Goal: Information Seeking & Learning: Find specific fact

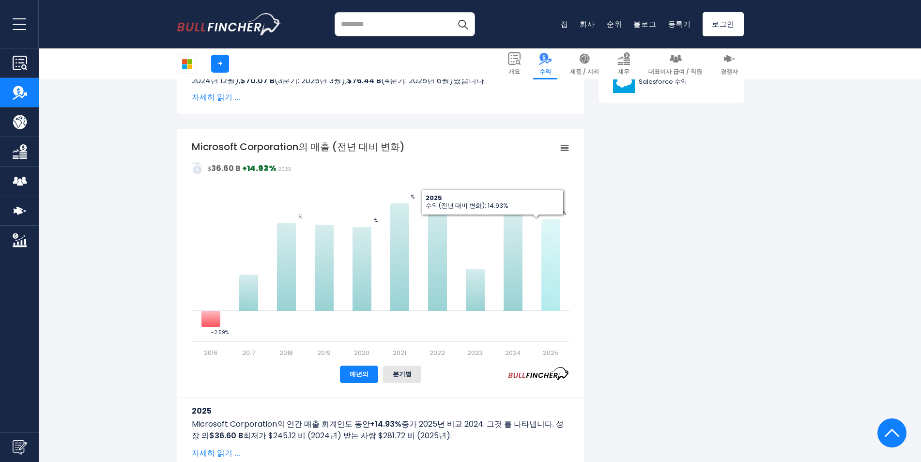
scroll to position [533, 0]
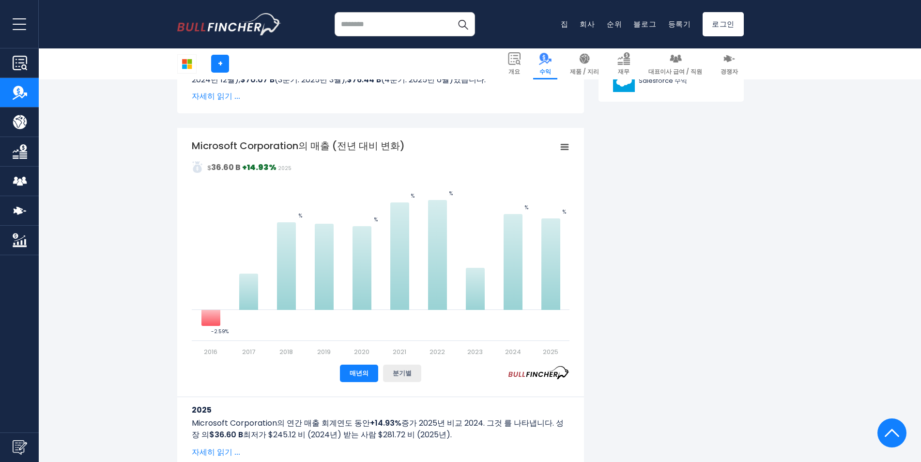
click at [398, 376] on button "분기별" at bounding box center [402, 373] width 38 height 17
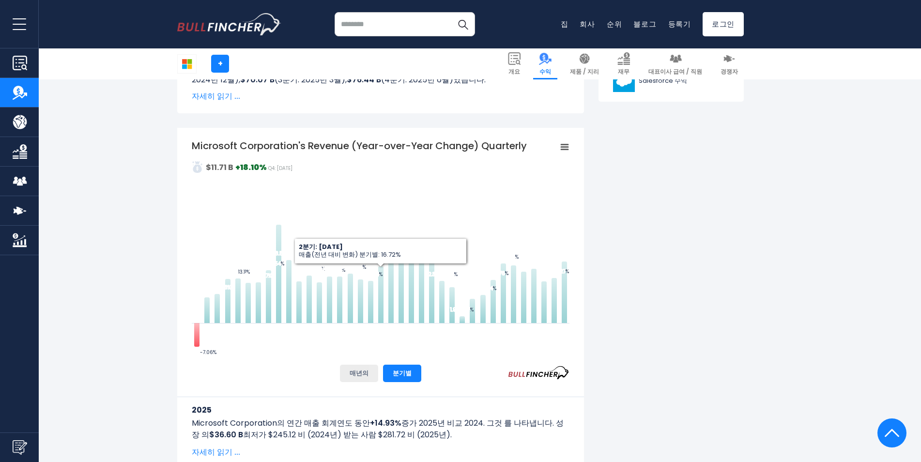
click at [350, 373] on button "매년의" at bounding box center [359, 373] width 38 height 17
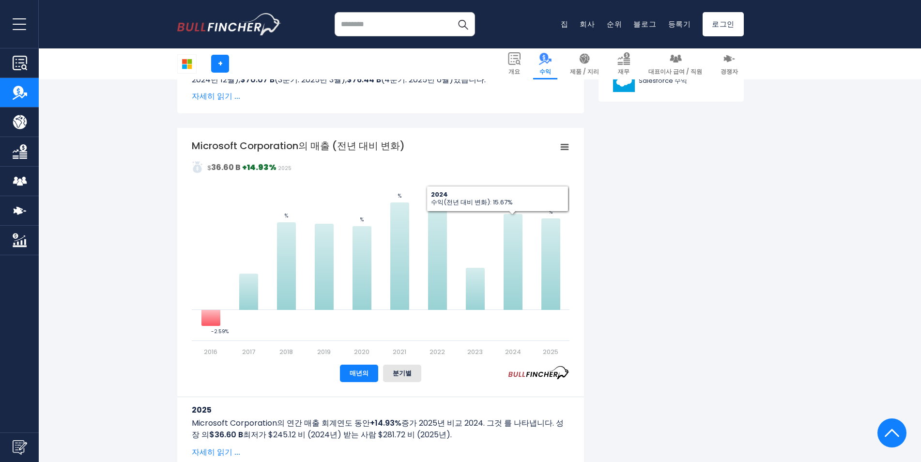
click at [565, 145] on icon "Microsoft Corporation의 매출 (전년 대비 변화)" at bounding box center [564, 147] width 7 height 5
click at [531, 167] on li "전체 화면 보기" at bounding box center [533, 164] width 70 height 15
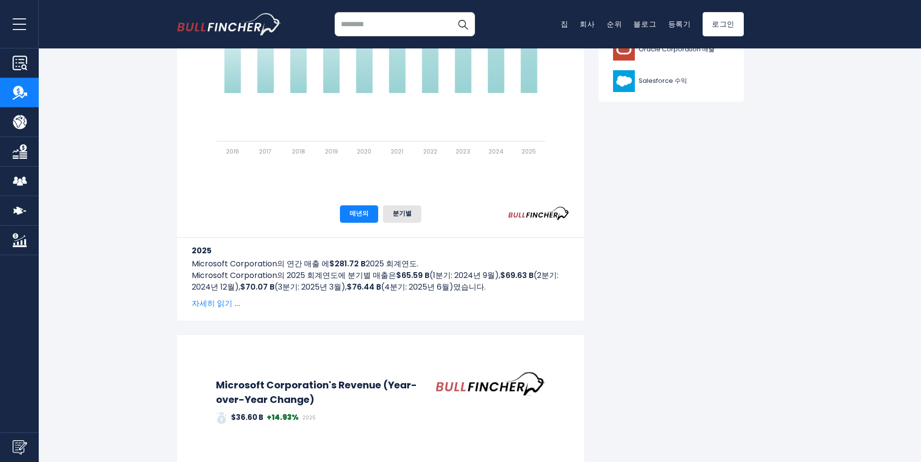
scroll to position [0, 0]
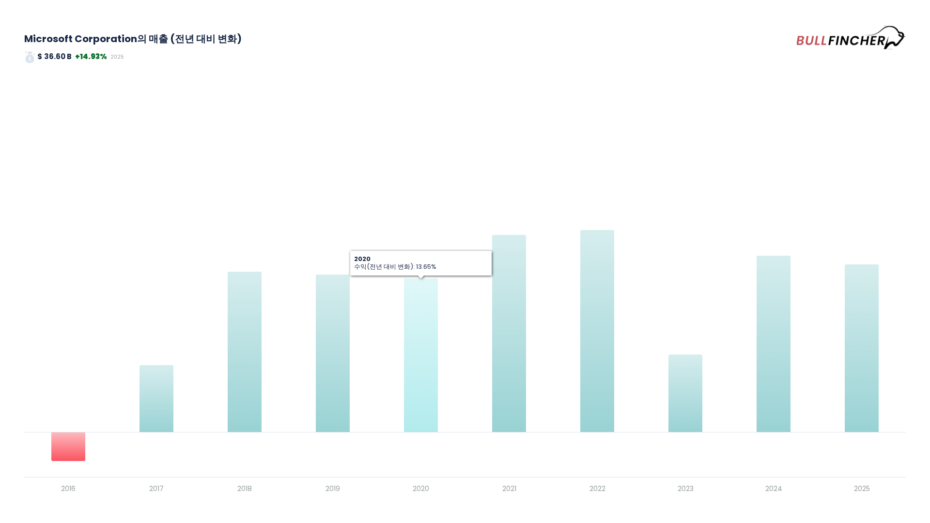
drag, startPoint x: 431, startPoint y: 311, endPoint x: 366, endPoint y: 218, distance: 113.4
click at [366, 218] on rect "Microsoft Corporation의 매출 (전년 대비 변화)" at bounding box center [465, 329] width 882 height 340
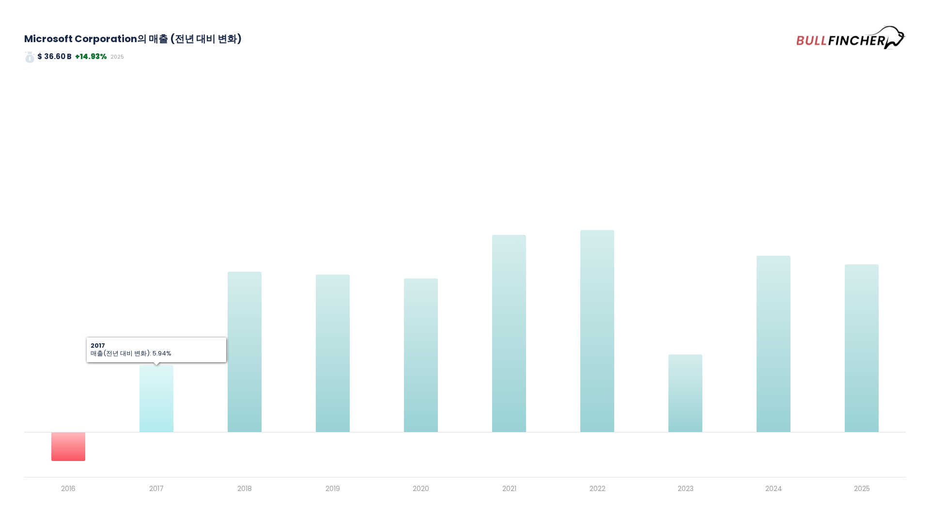
click at [160, 406] on icon "Microsoft Corporation의 매출 (전년 대비 변화)" at bounding box center [157, 398] width 34 height 67
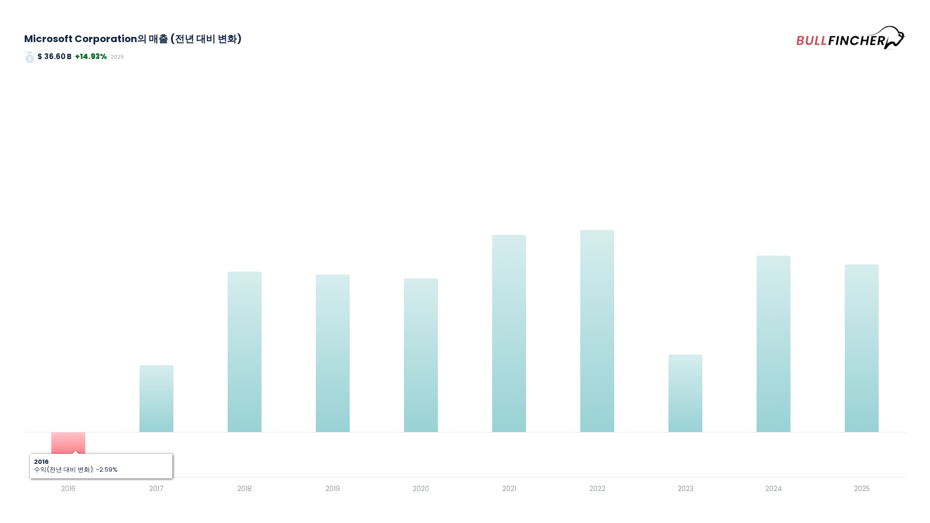
click at [51, 448] on icon "Microsoft Corporation의 매출 (전년 대비 변화)" at bounding box center [68, 446] width 34 height 29
click at [133, 396] on rect "Microsoft Corporation의 매출 (전년 대비 변화)" at bounding box center [465, 329] width 882 height 340
click at [139, 394] on rect "Microsoft Corporation의 매출 (전년 대비 변화)" at bounding box center [465, 329] width 882 height 340
click at [143, 392] on icon "Microsoft Corporation의 매출 (전년 대비 변화)" at bounding box center [157, 398] width 34 height 67
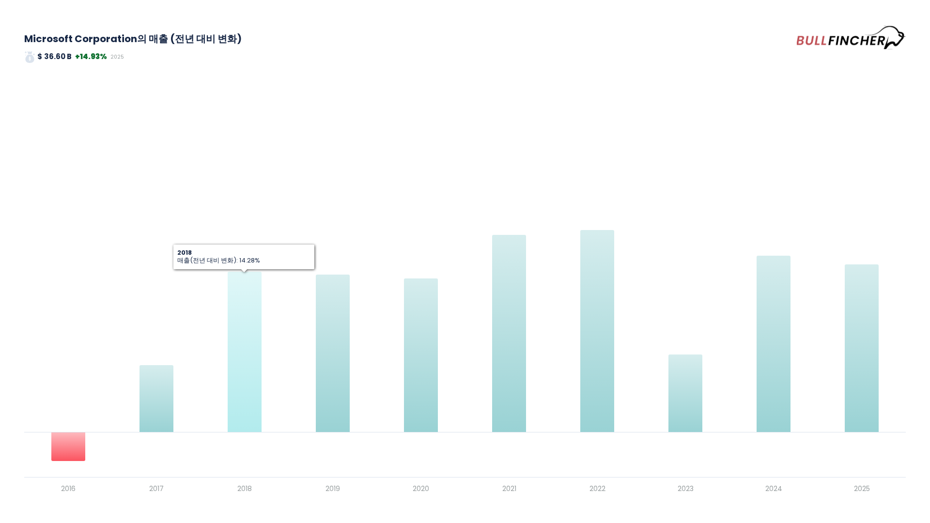
click at [252, 347] on icon "Microsoft Corporation의 매출 (전년 대비 변화)" at bounding box center [245, 352] width 34 height 160
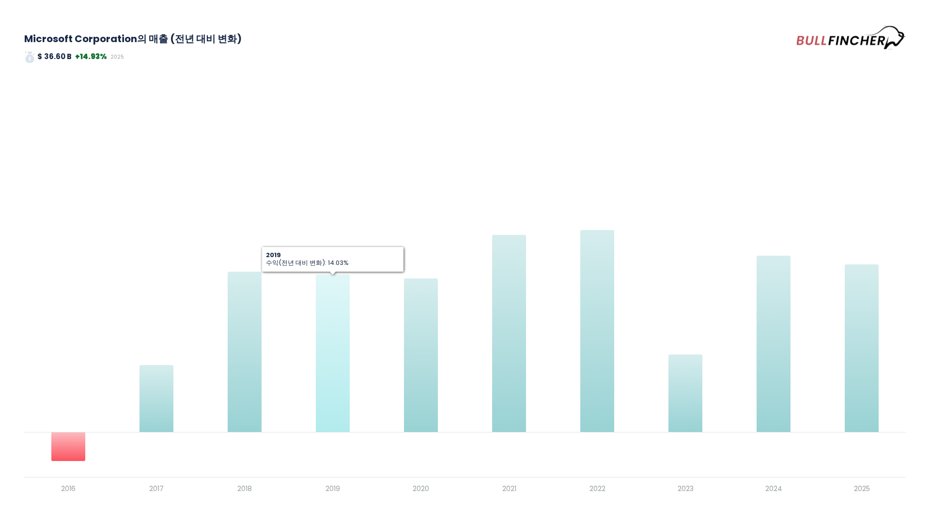
click at [323, 341] on icon "Microsoft Corporation의 매출 (전년 대비 변화)" at bounding box center [333, 353] width 34 height 157
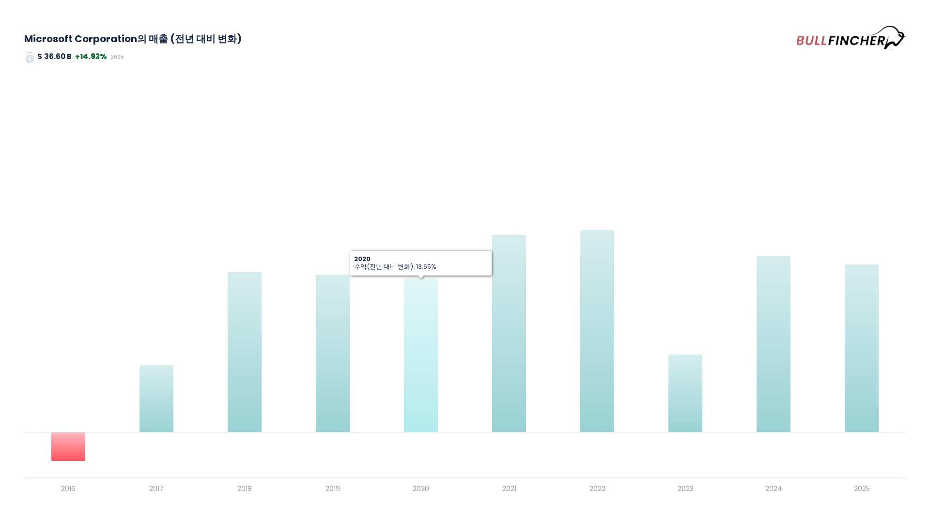
click at [436, 336] on icon "Microsoft Corporation의 매출 (전년 대비 변화)" at bounding box center [421, 356] width 34 height 154
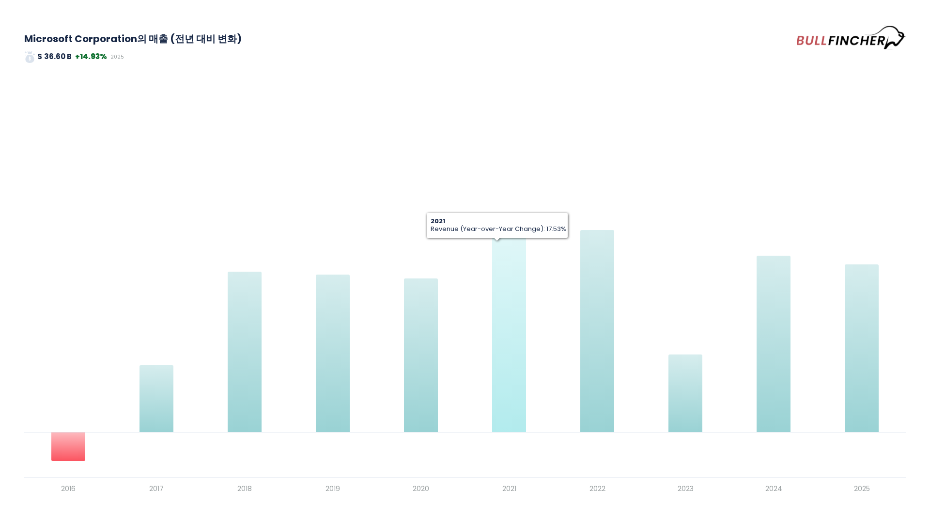
click at [501, 325] on icon "Microsoft Corporation의 매출 (전년 대비 변화)" at bounding box center [509, 333] width 34 height 197
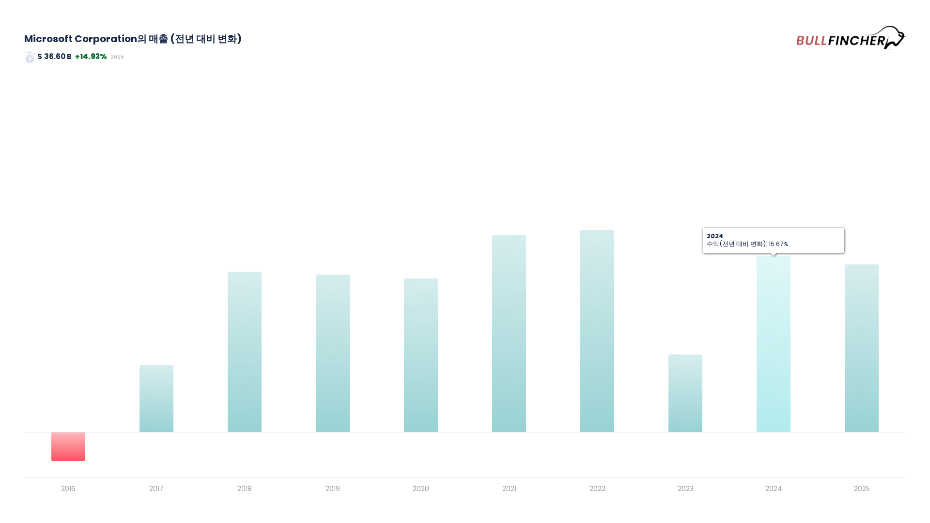
click at [777, 360] on icon "Microsoft Corporation의 매출 (전년 대비 변화)" at bounding box center [774, 344] width 34 height 176
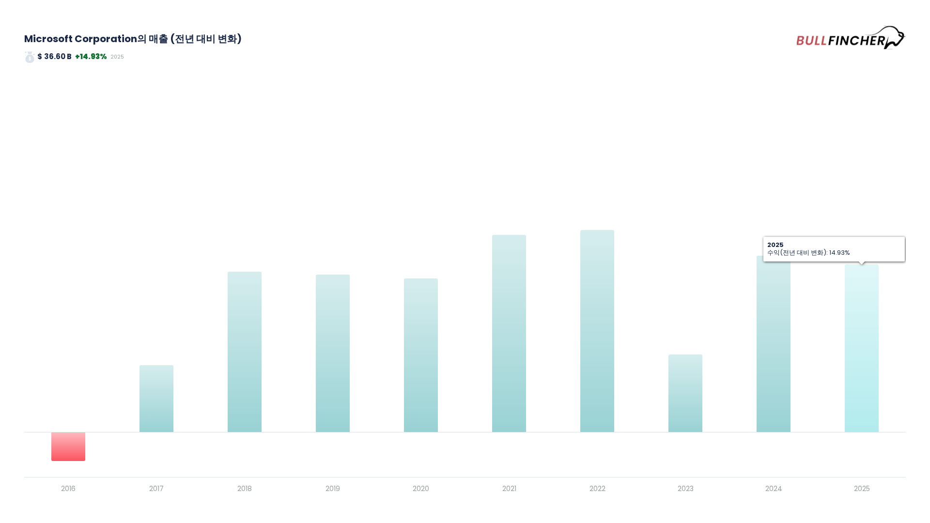
click at [865, 361] on icon "Microsoft Corporation의 매출 (전년 대비 변화)" at bounding box center [862, 349] width 34 height 168
click at [866, 361] on icon "Microsoft Corporation의 매출 (전년 대비 변화)" at bounding box center [862, 349] width 34 height 168
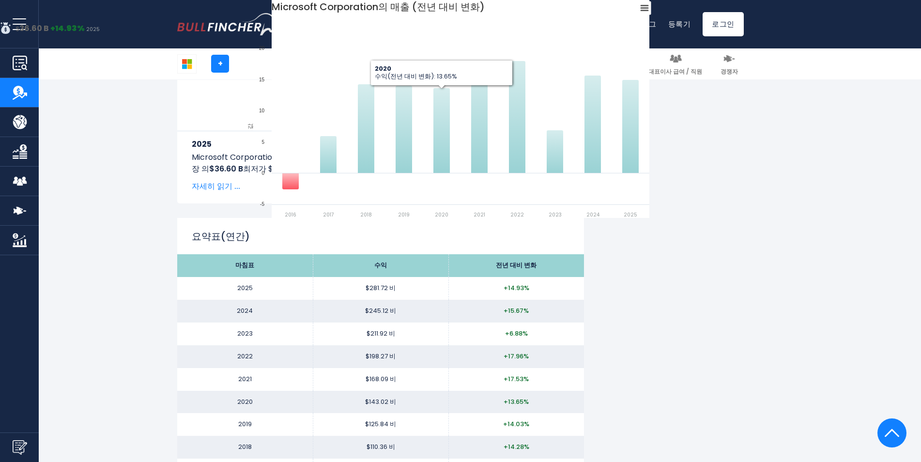
scroll to position [581, 0]
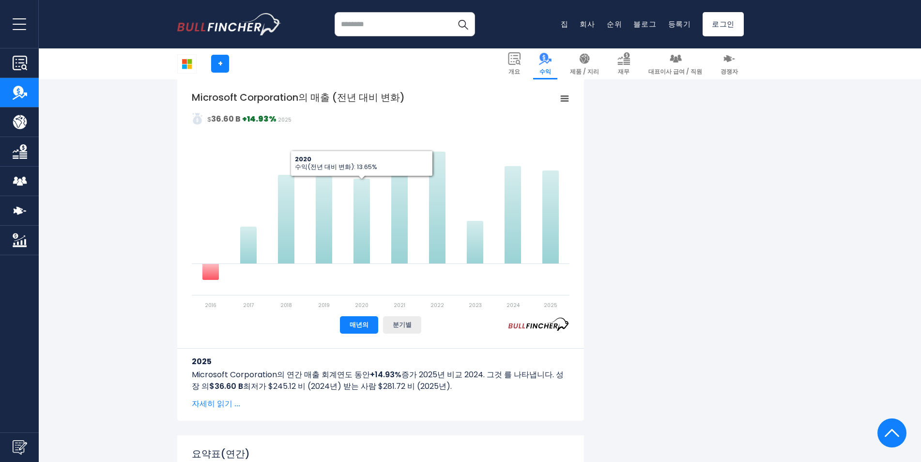
click at [401, 327] on button "분기별" at bounding box center [402, 324] width 38 height 17
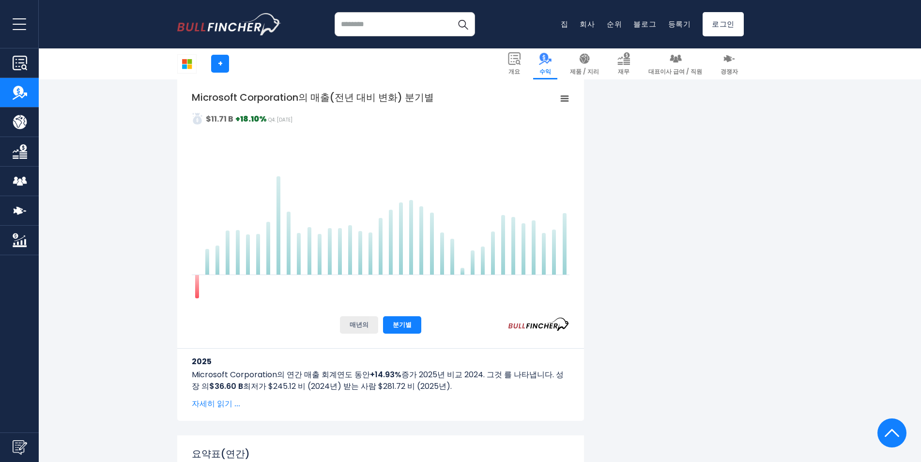
click at [374, 325] on button "매년의" at bounding box center [359, 324] width 38 height 17
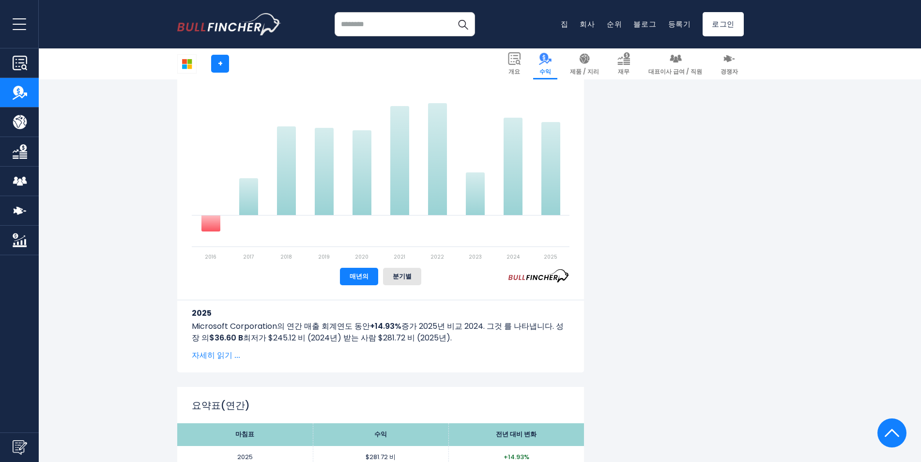
click at [215, 356] on span "자세히 읽기 ..." at bounding box center [381, 356] width 378 height 12
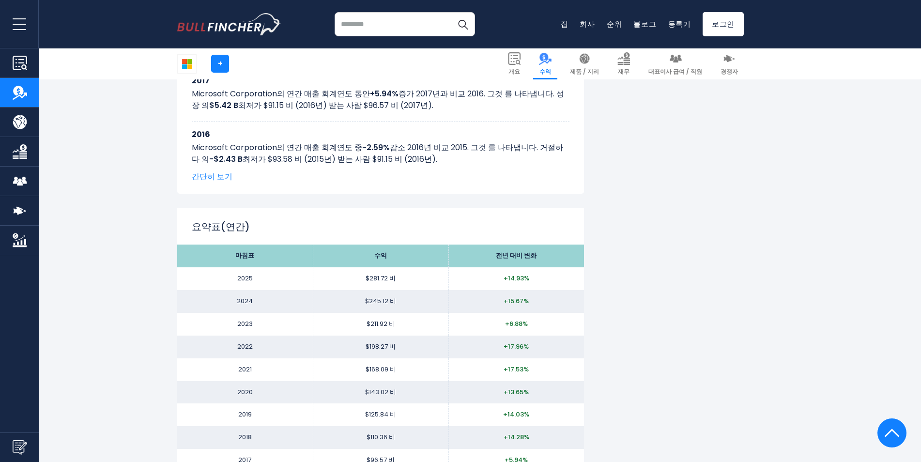
scroll to position [1356, 0]
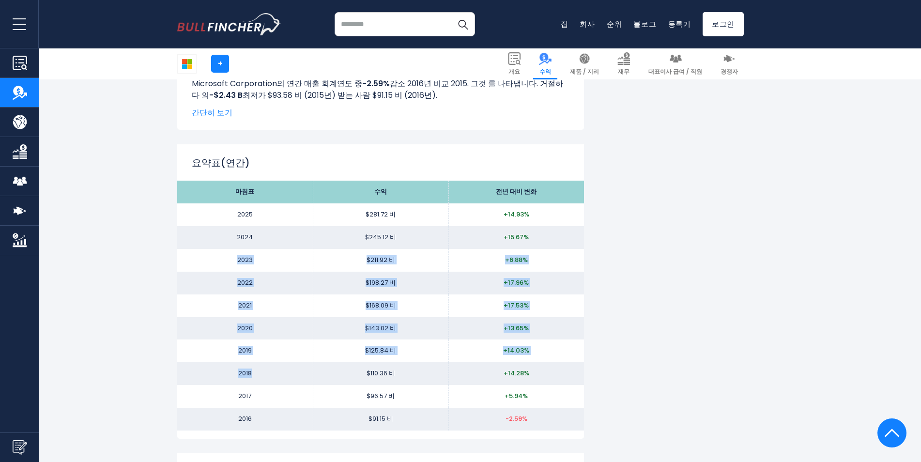
drag, startPoint x: 268, startPoint y: 383, endPoint x: 224, endPoint y: 253, distance: 137.1
click at [224, 253] on tbody "마침표 수익 전년 대비 변화 2025 $281.72 비 +14.93% 2024 $245.12 비 +15.67% 2023 $211.92 비 +6…" at bounding box center [380, 306] width 407 height 250
click at [224, 251] on td "2023" at bounding box center [245, 260] width 136 height 23
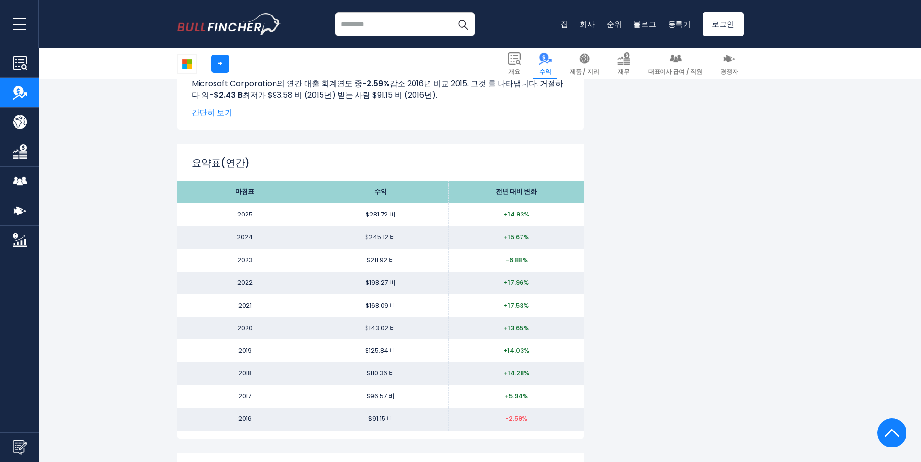
drag, startPoint x: 367, startPoint y: 258, endPoint x: 374, endPoint y: 261, distance: 7.6
click at [372, 261] on td "$211.92 비" at bounding box center [381, 260] width 136 height 23
drag, startPoint x: 374, startPoint y: 261, endPoint x: 410, endPoint y: 299, distance: 52.8
click at [410, 299] on td "$168.09 비" at bounding box center [381, 306] width 136 height 23
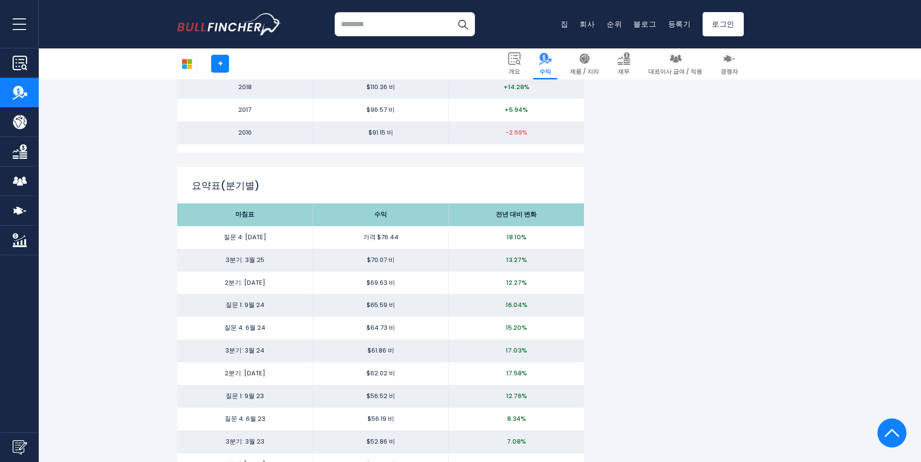
scroll to position [1647, 0]
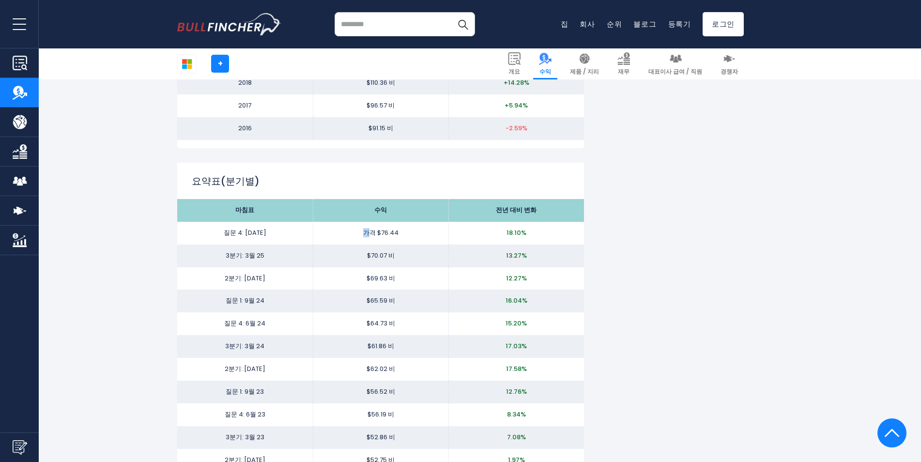
drag, startPoint x: 365, startPoint y: 232, endPoint x: 388, endPoint y: 231, distance: 22.8
click at [386, 231] on td "가격 $76.44" at bounding box center [381, 233] width 136 height 23
drag, startPoint x: 388, startPoint y: 231, endPoint x: 414, endPoint y: 239, distance: 27.4
click at [414, 239] on td "가격 $76.44" at bounding box center [381, 233] width 136 height 23
drag, startPoint x: 359, startPoint y: 281, endPoint x: 405, endPoint y: 281, distance: 46.0
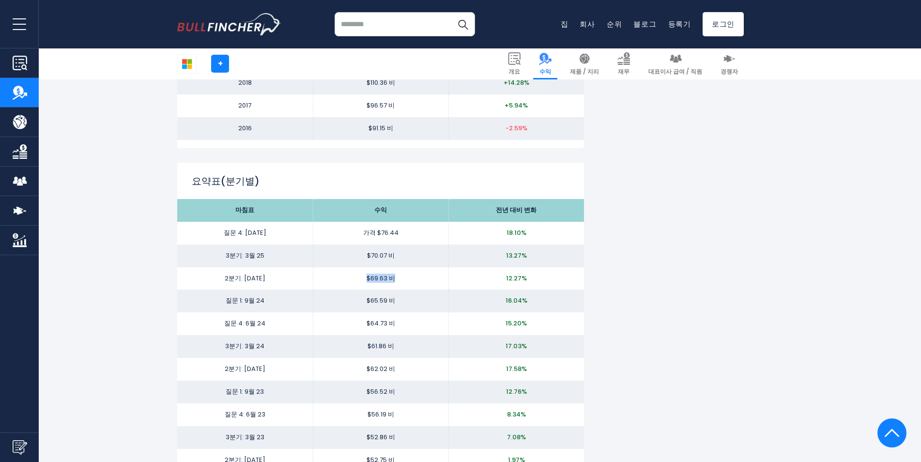
click at [403, 281] on td "$69.63 비" at bounding box center [381, 278] width 136 height 23
drag, startPoint x: 405, startPoint y: 281, endPoint x: 434, endPoint y: 305, distance: 37.5
click at [434, 305] on td "$65.59 비" at bounding box center [381, 301] width 136 height 23
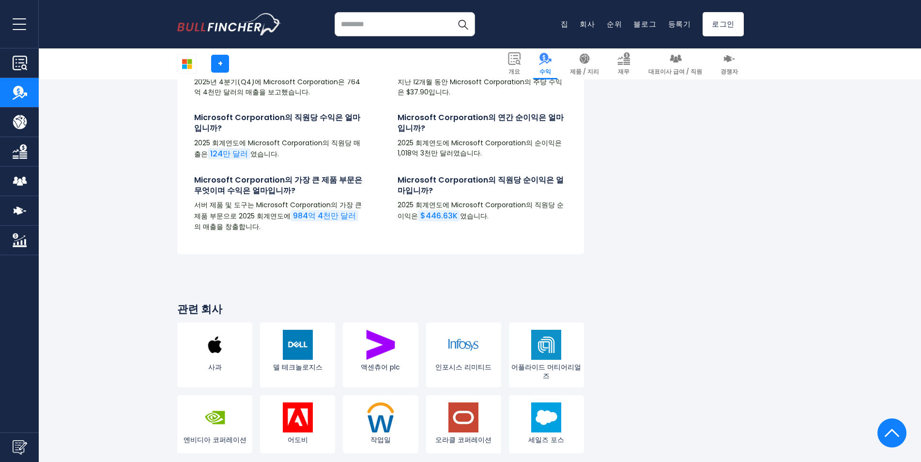
scroll to position [2955, 0]
